Goal: Transaction & Acquisition: Subscribe to service/newsletter

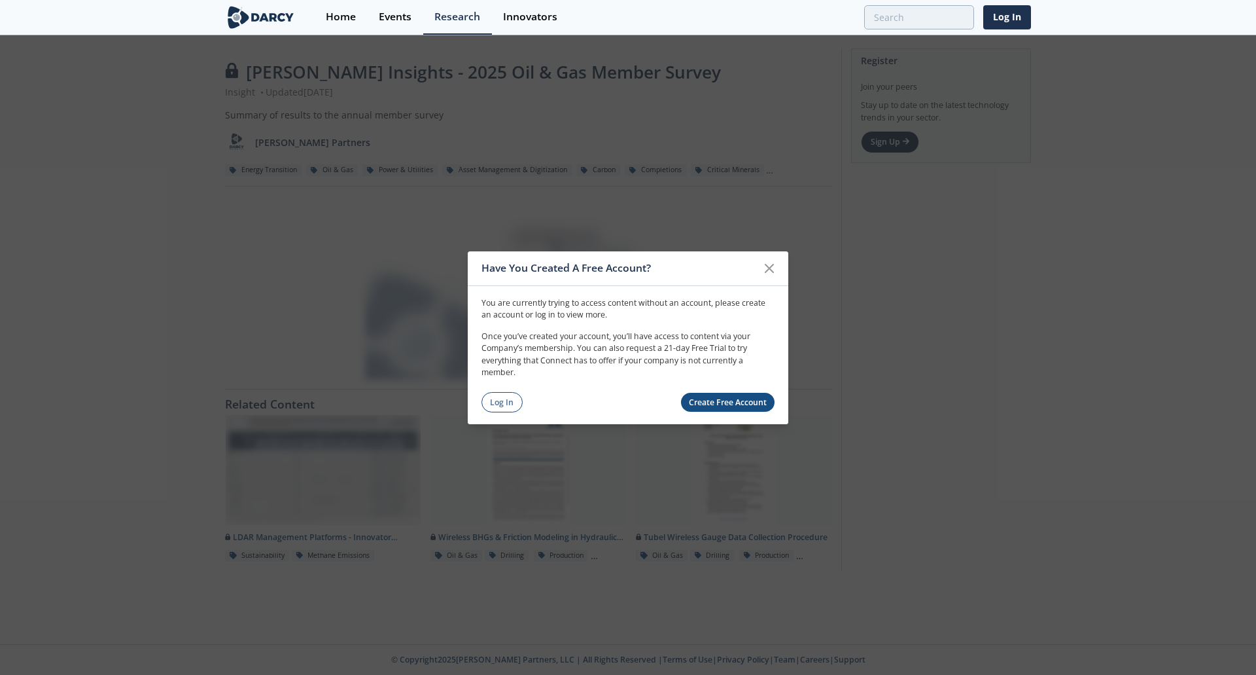
click at [709, 400] on link "Create Free Account" at bounding box center [728, 402] width 94 height 19
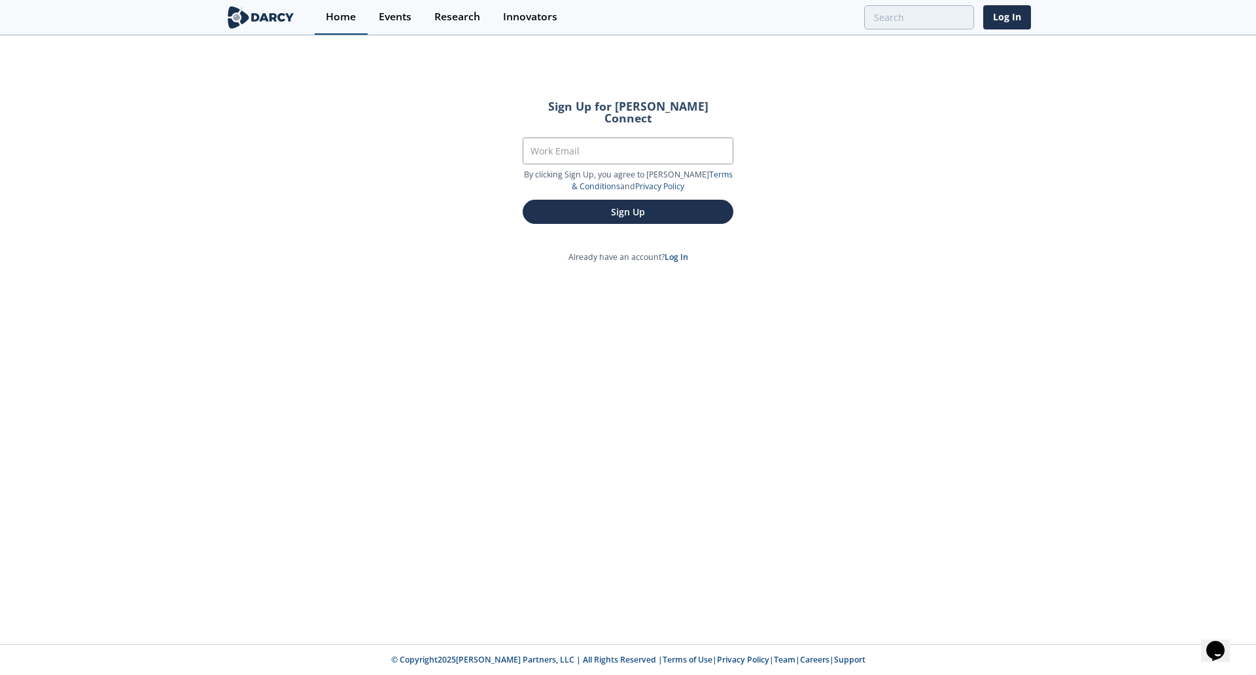
click at [340, 15] on div "Home" at bounding box center [341, 17] width 30 height 10
